Goal: Navigation & Orientation: Find specific page/section

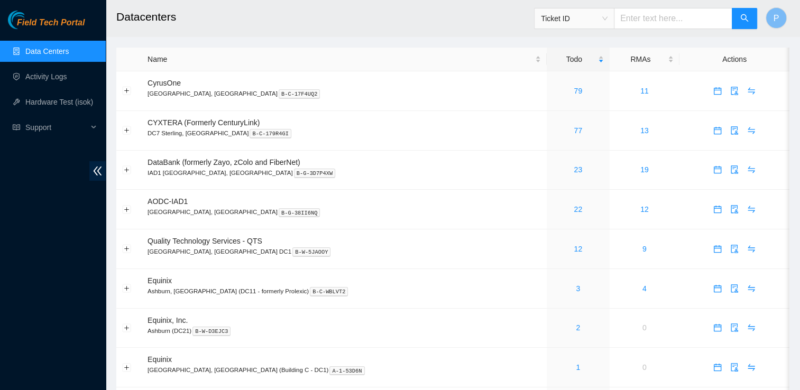
click at [342, 29] on h2 "Datacenters" at bounding box center [388, 17] width 545 height 34
